Goal: Navigation & Orientation: Find specific page/section

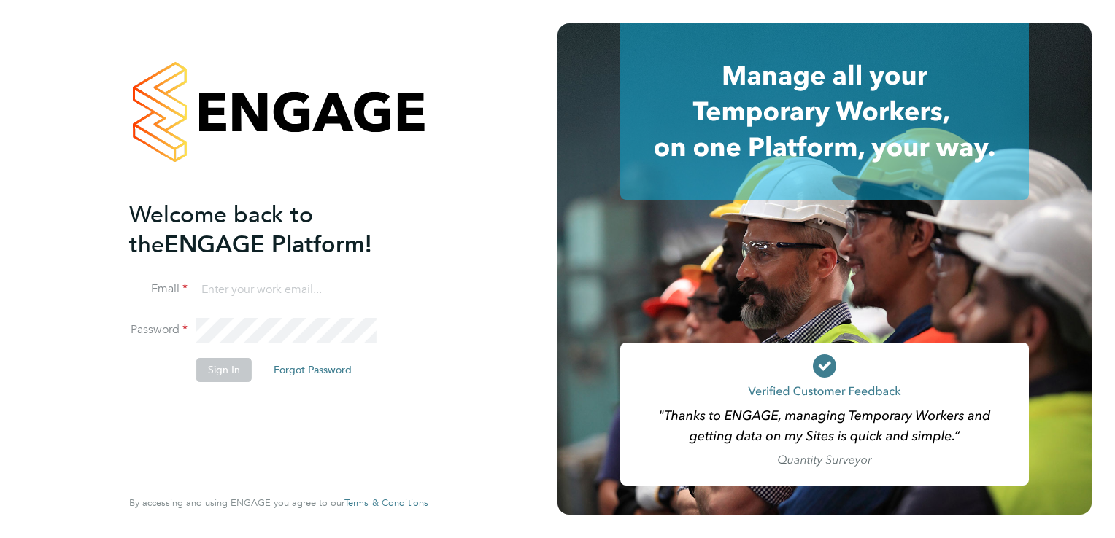
type input "andy.c.gordon@outlook.com"
click at [218, 368] on button "Sign In" at bounding box center [223, 369] width 55 height 23
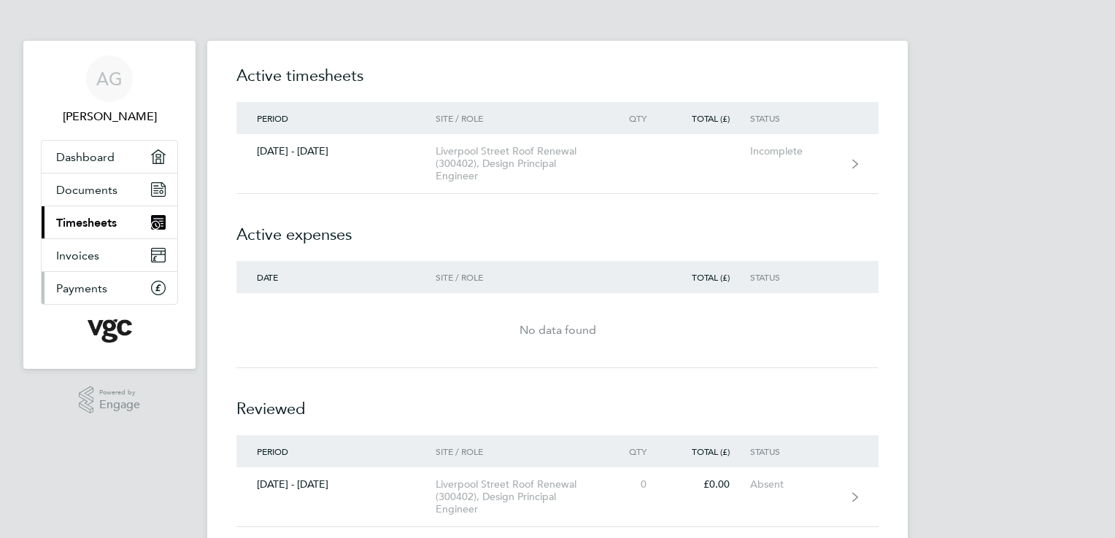
click at [82, 287] on span "Payments" at bounding box center [81, 289] width 51 height 14
click at [108, 150] on span "Dashboard" at bounding box center [85, 157] width 58 height 14
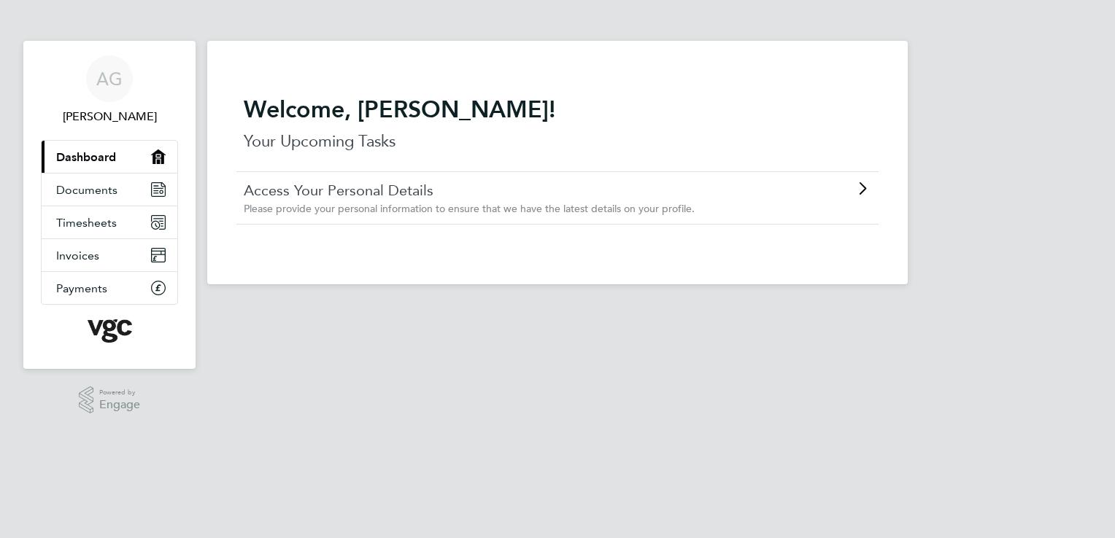
click at [857, 188] on icon at bounding box center [862, 189] width 18 height 12
click at [105, 190] on span "Documents" at bounding box center [86, 190] width 61 height 14
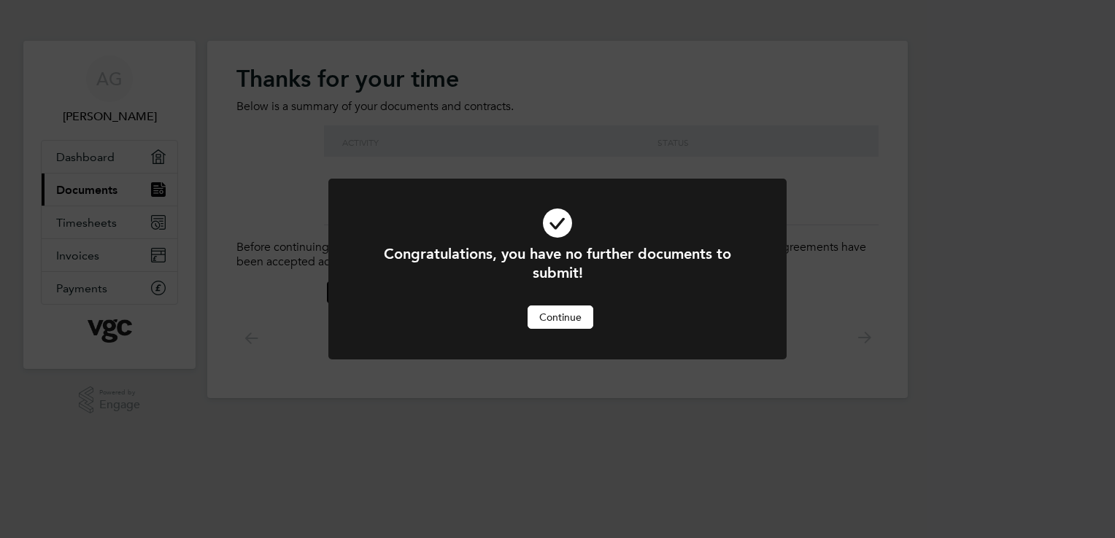
click at [555, 314] on button "Continue" at bounding box center [560, 317] width 66 height 23
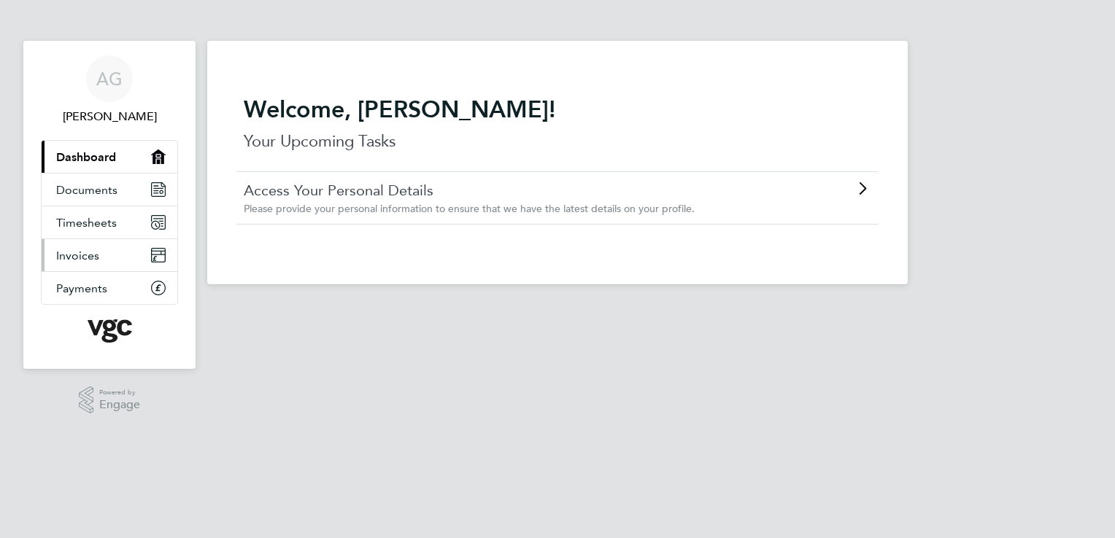
click at [91, 252] on span "Invoices" at bounding box center [77, 256] width 43 height 14
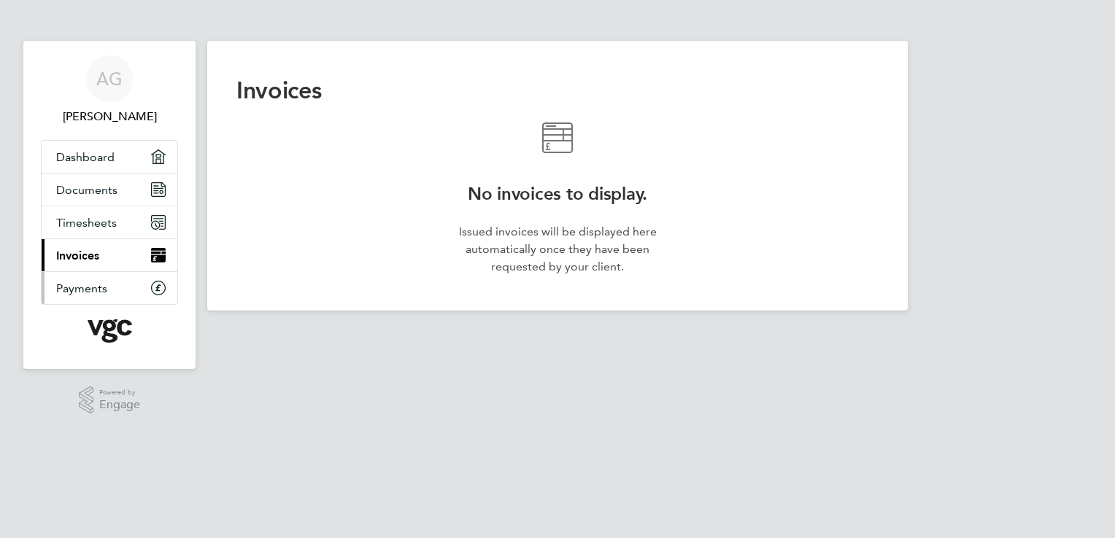
click at [98, 287] on span "Payments" at bounding box center [81, 289] width 51 height 14
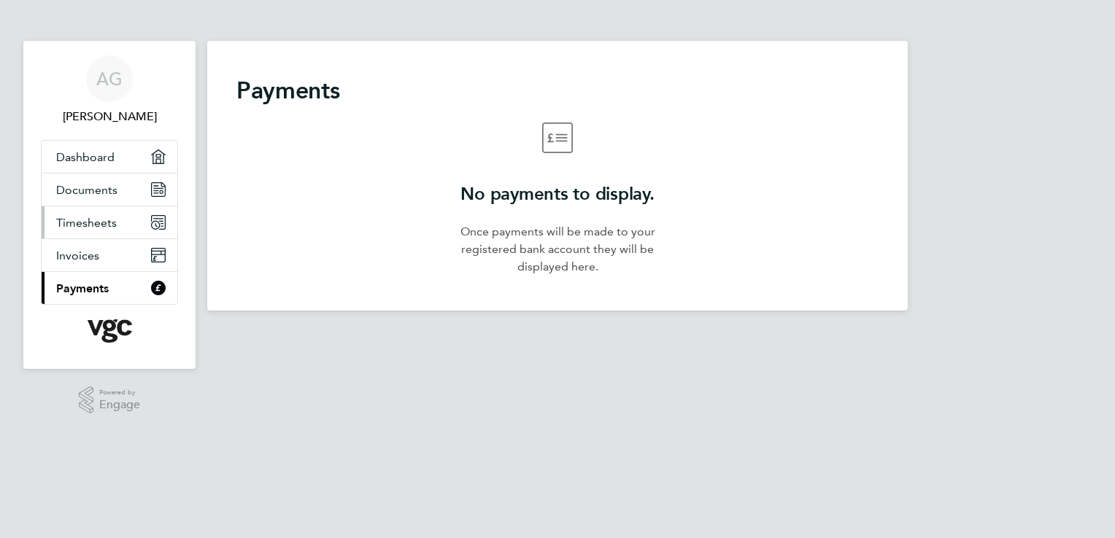
click at [92, 220] on span "Timesheets" at bounding box center [86, 223] width 61 height 14
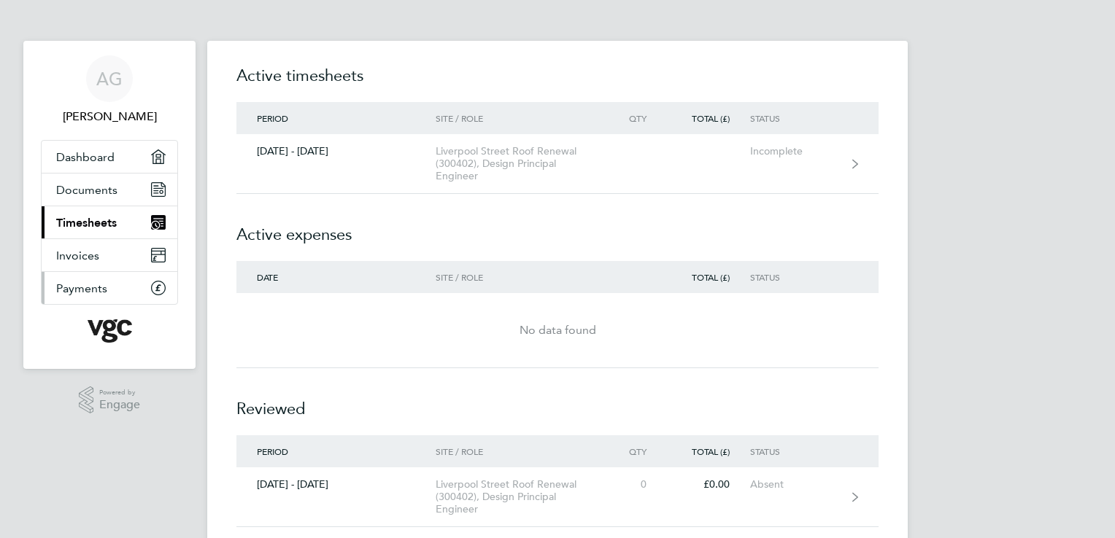
click at [154, 284] on icon "Main navigation" at bounding box center [158, 288] width 13 height 13
